Goal: Find specific page/section: Find specific page/section

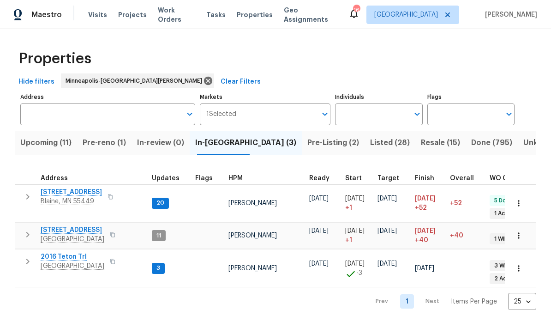
click at [307, 144] on span "Pre-Listing (2)" at bounding box center [333, 142] width 52 height 13
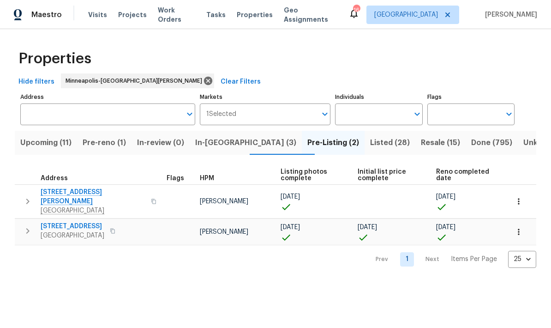
click at [58, 149] on button "Upcoming (11)" at bounding box center [46, 143] width 62 height 24
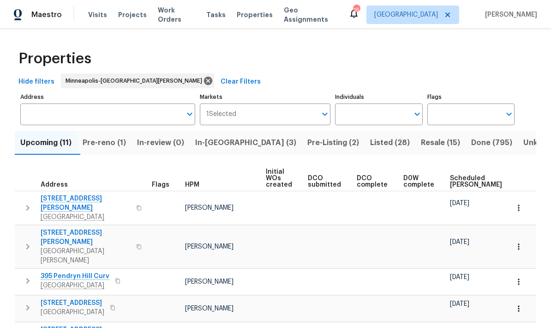
click at [461, 182] on span "Scheduled COE" at bounding box center [476, 181] width 52 height 13
